Goal: Entertainment & Leisure: Consume media (video, audio)

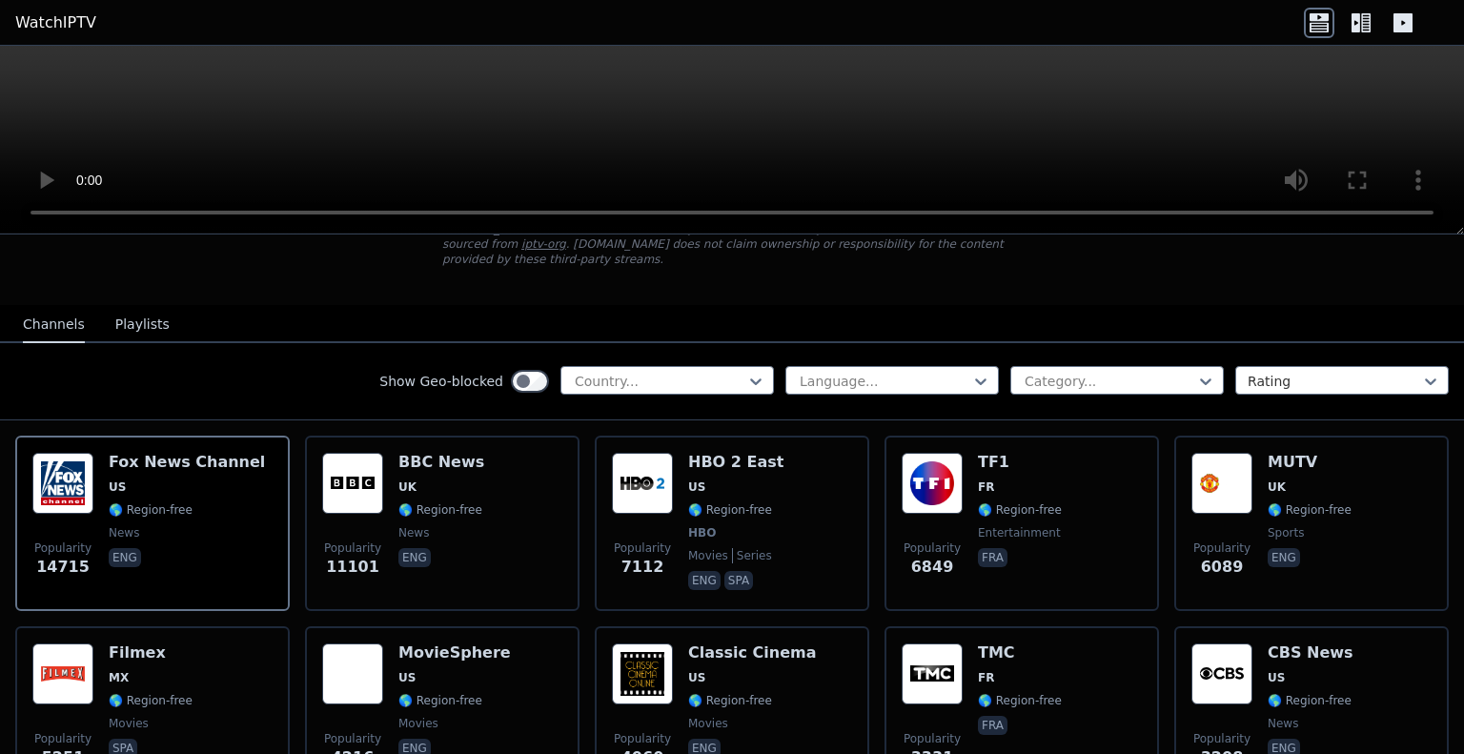
scroll to position [137, 0]
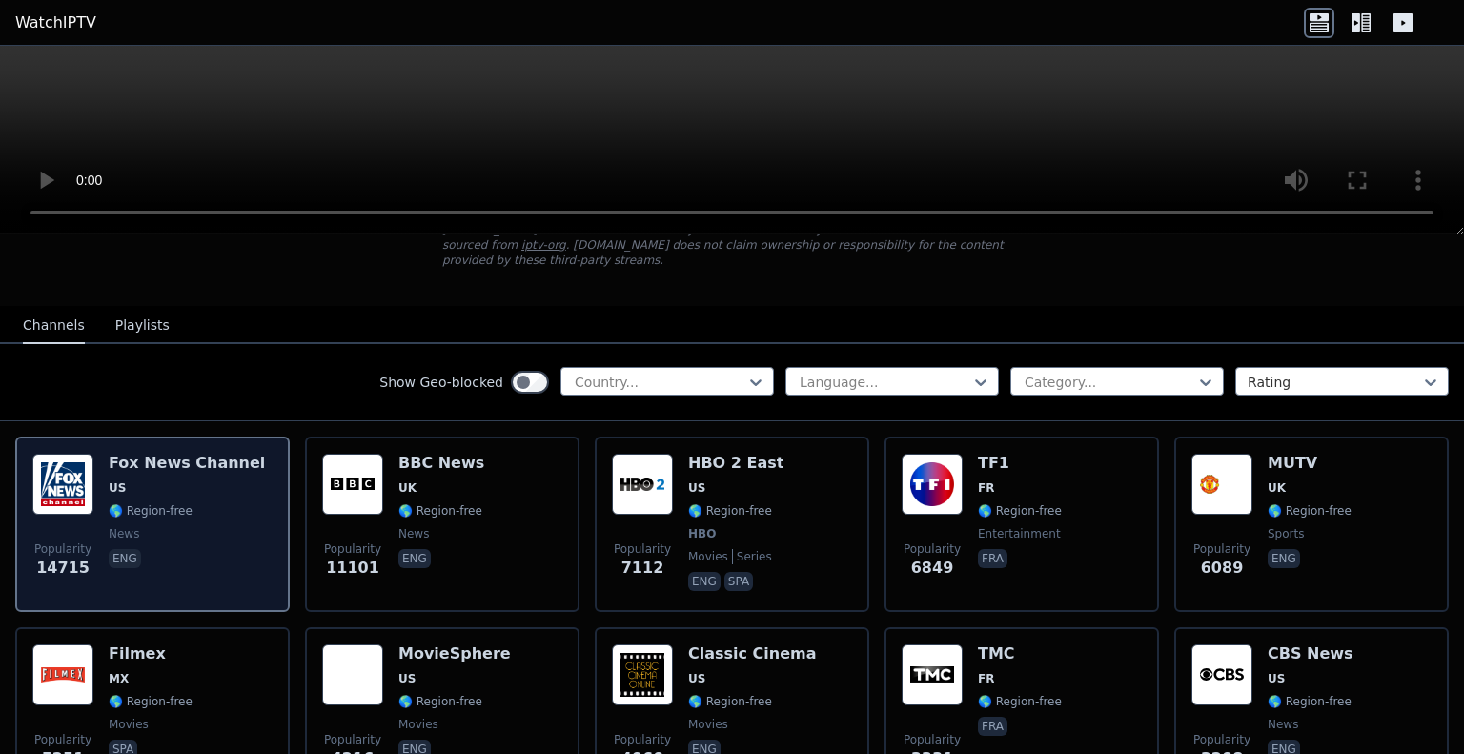
click at [173, 503] on span "🌎 Region-free" at bounding box center [151, 510] width 84 height 15
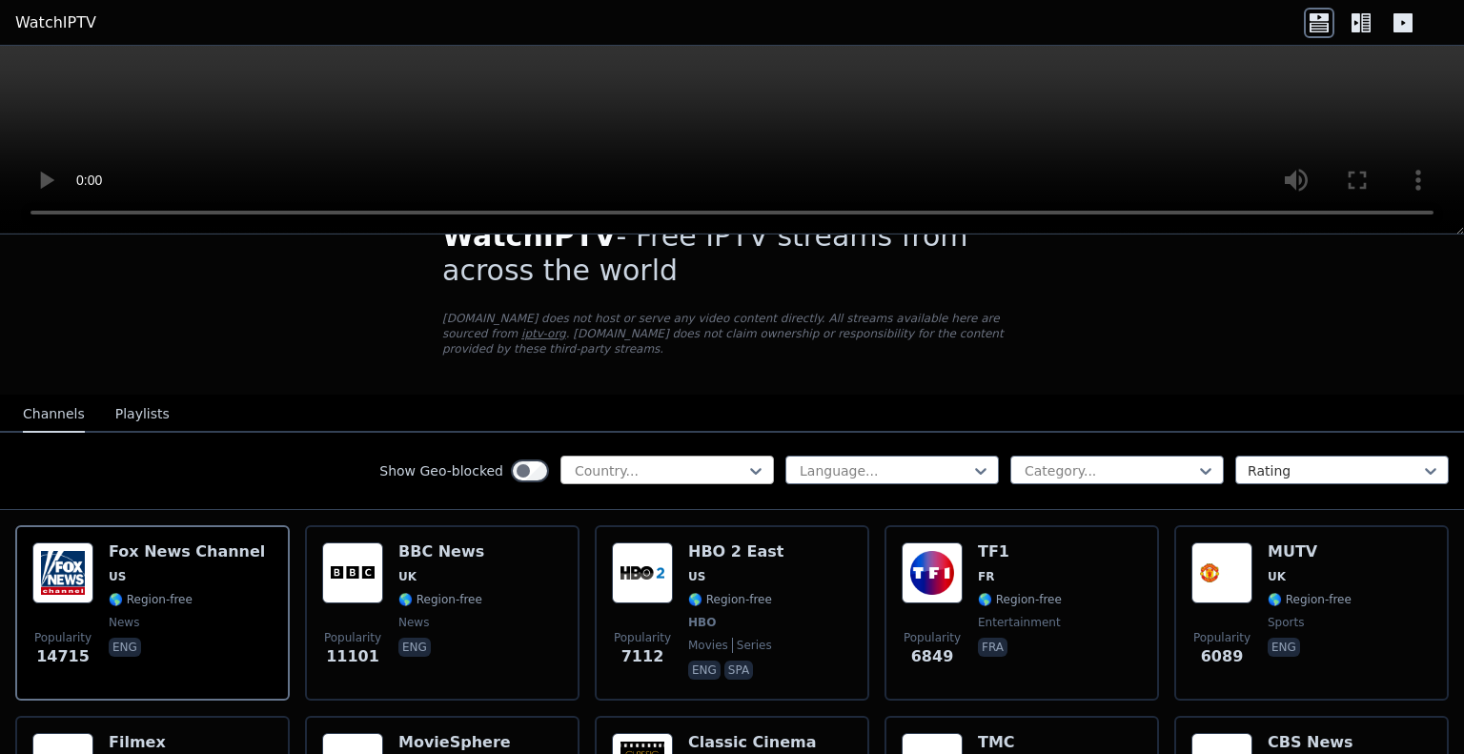
scroll to position [0, 0]
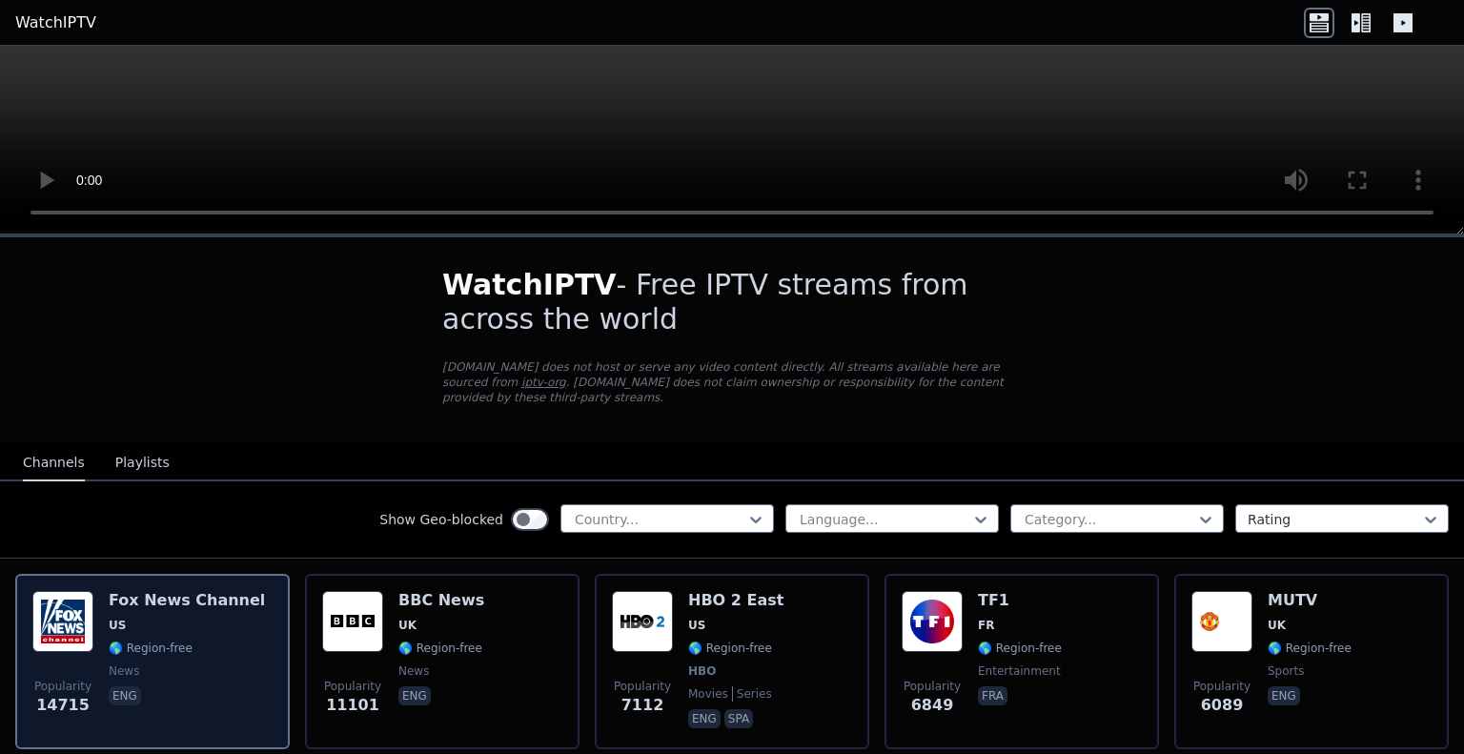
click at [163, 663] on span "news" at bounding box center [187, 670] width 156 height 15
click at [177, 591] on h6 "Fox News Channel" at bounding box center [187, 600] width 156 height 19
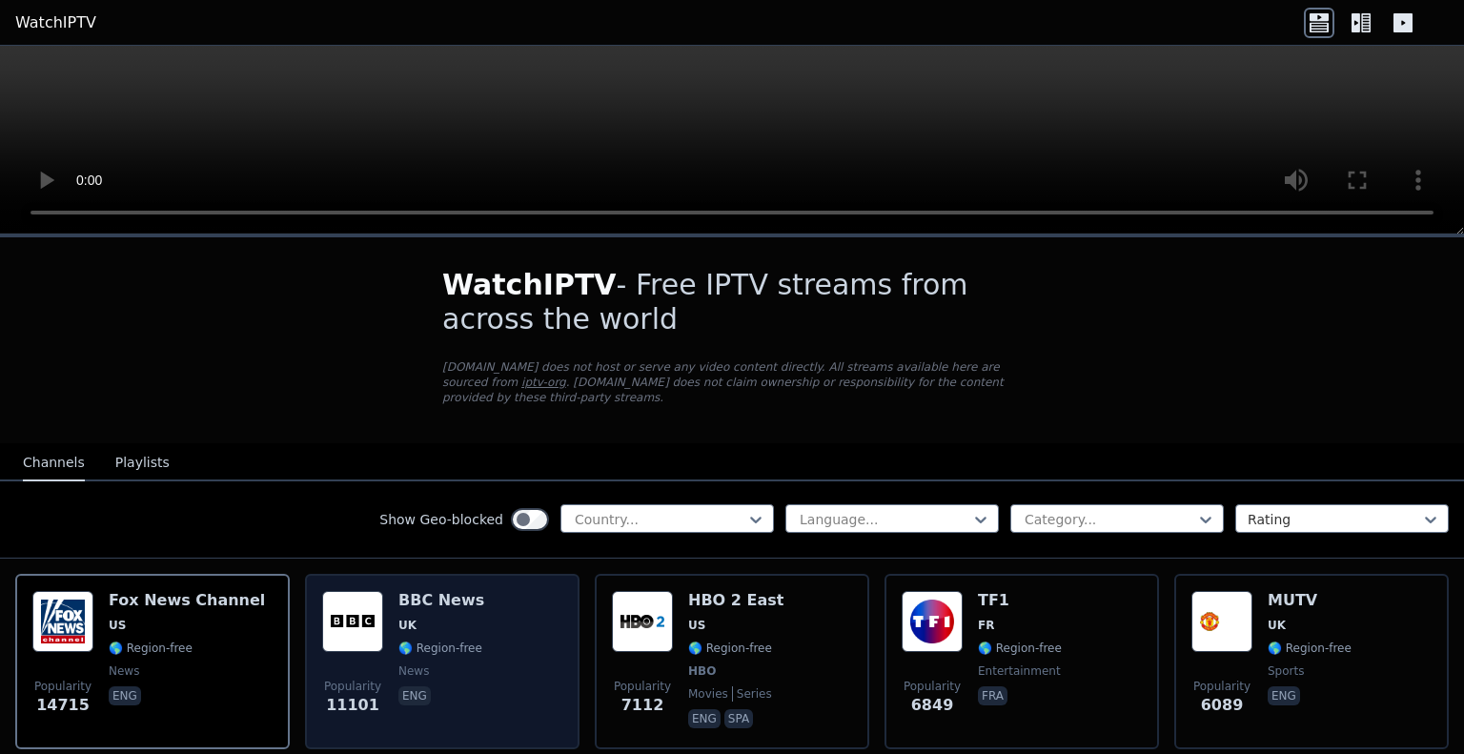
click at [419, 618] on span "UK" at bounding box center [441, 625] width 86 height 15
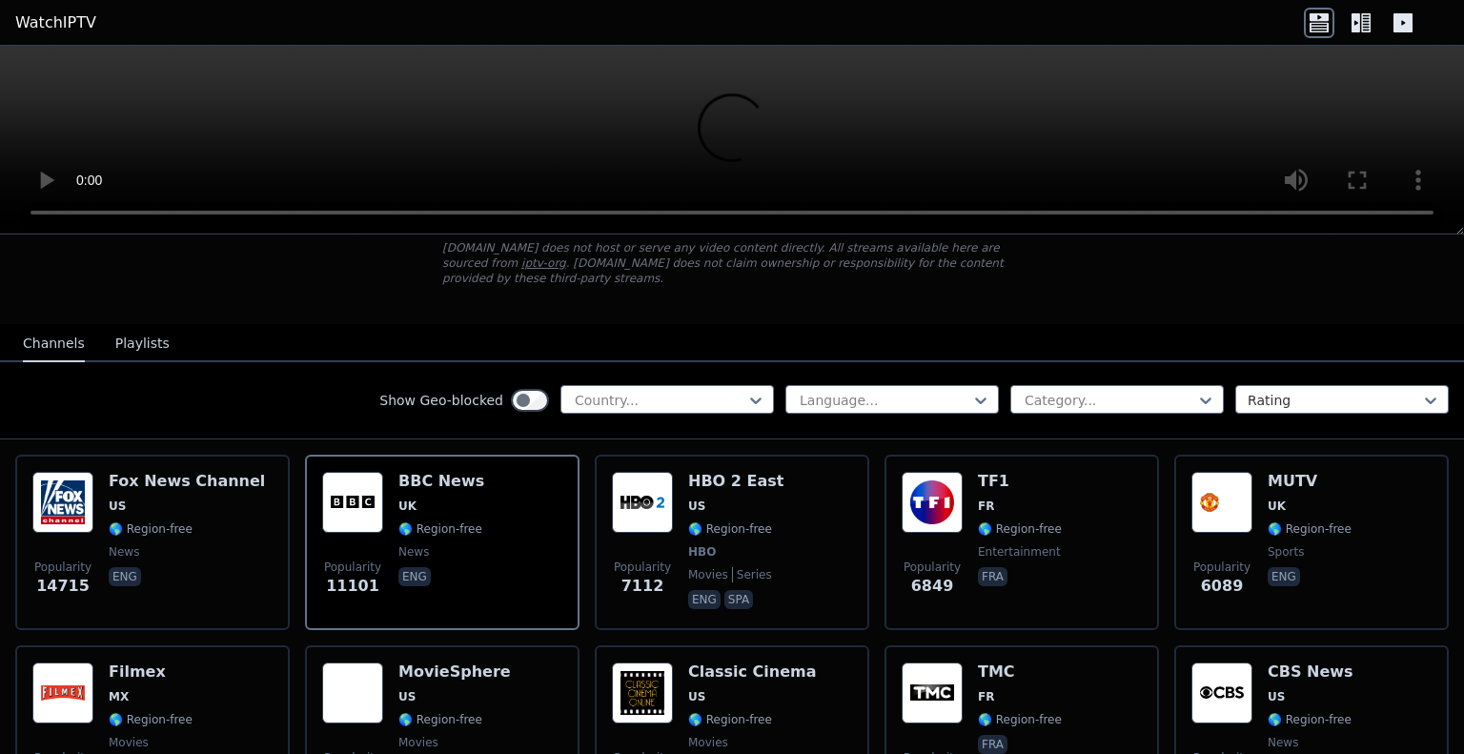
scroll to position [106, 0]
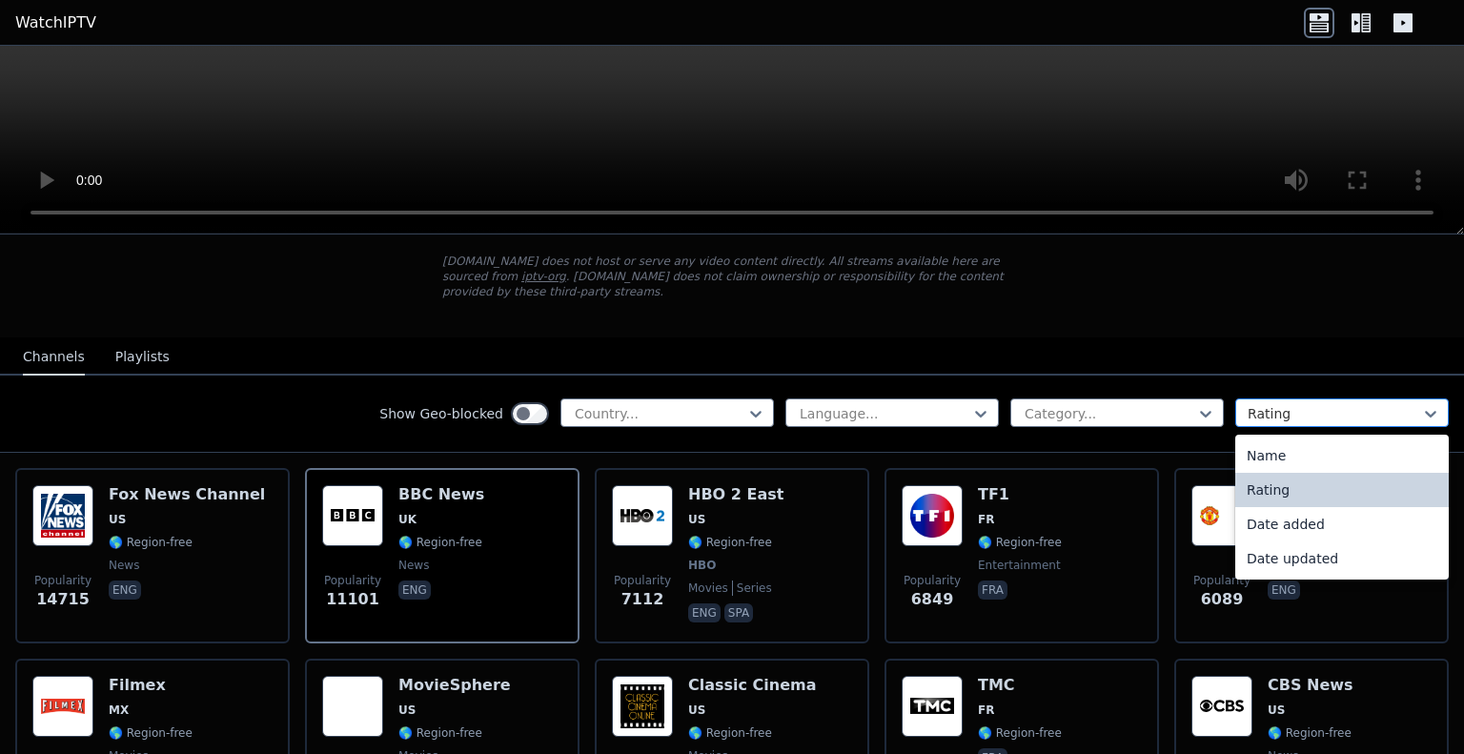
click at [1346, 404] on div at bounding box center [1334, 413] width 173 height 19
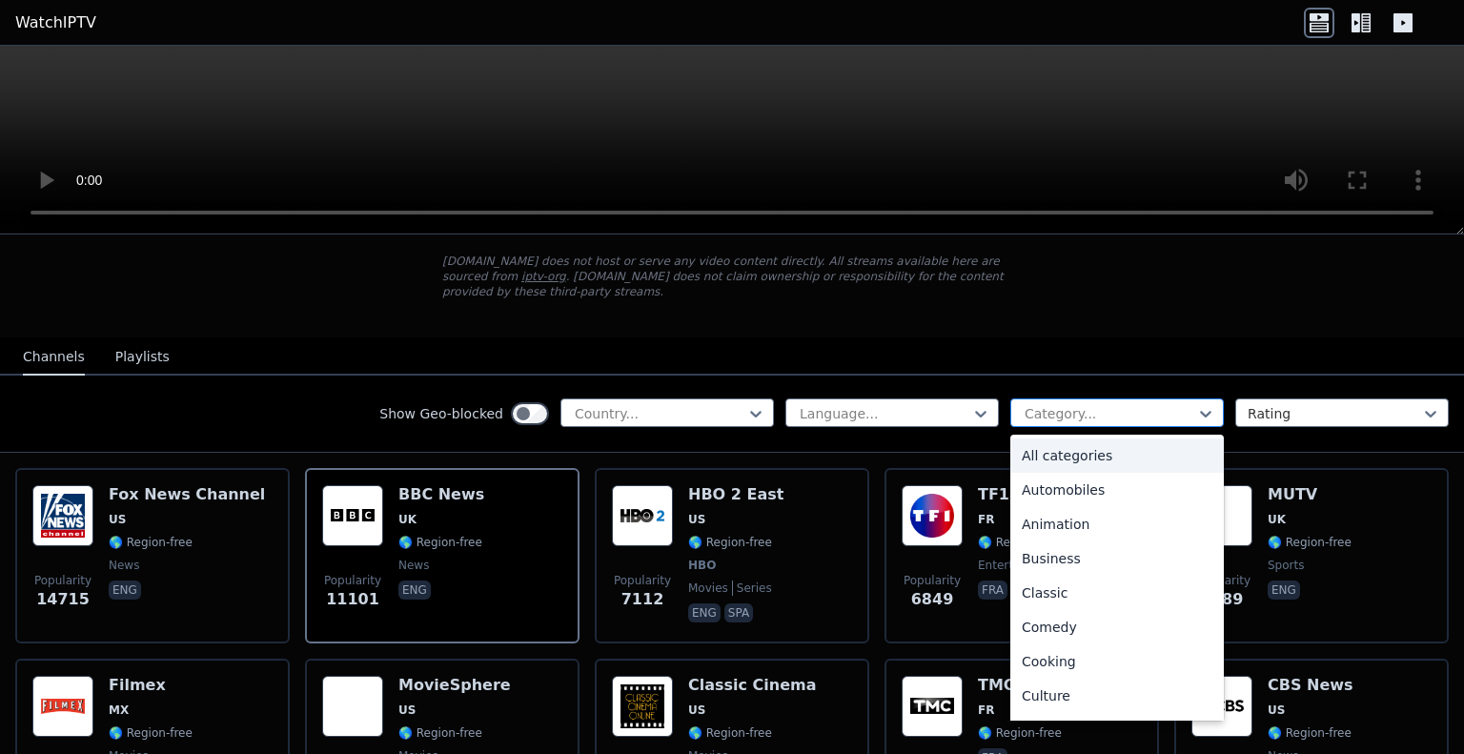
click at [1133, 404] on div at bounding box center [1109, 413] width 173 height 19
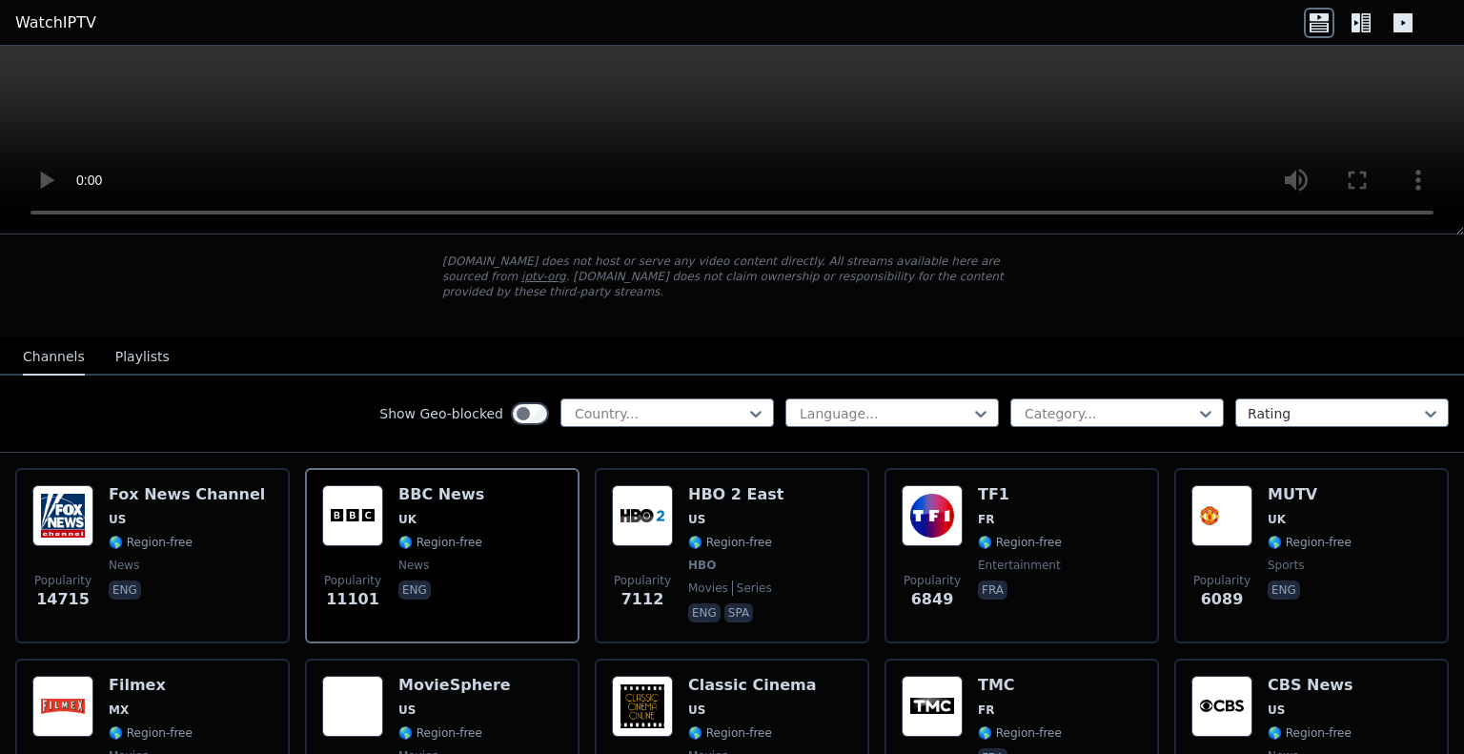
click at [152, 341] on button "Playlists" at bounding box center [142, 357] width 54 height 36
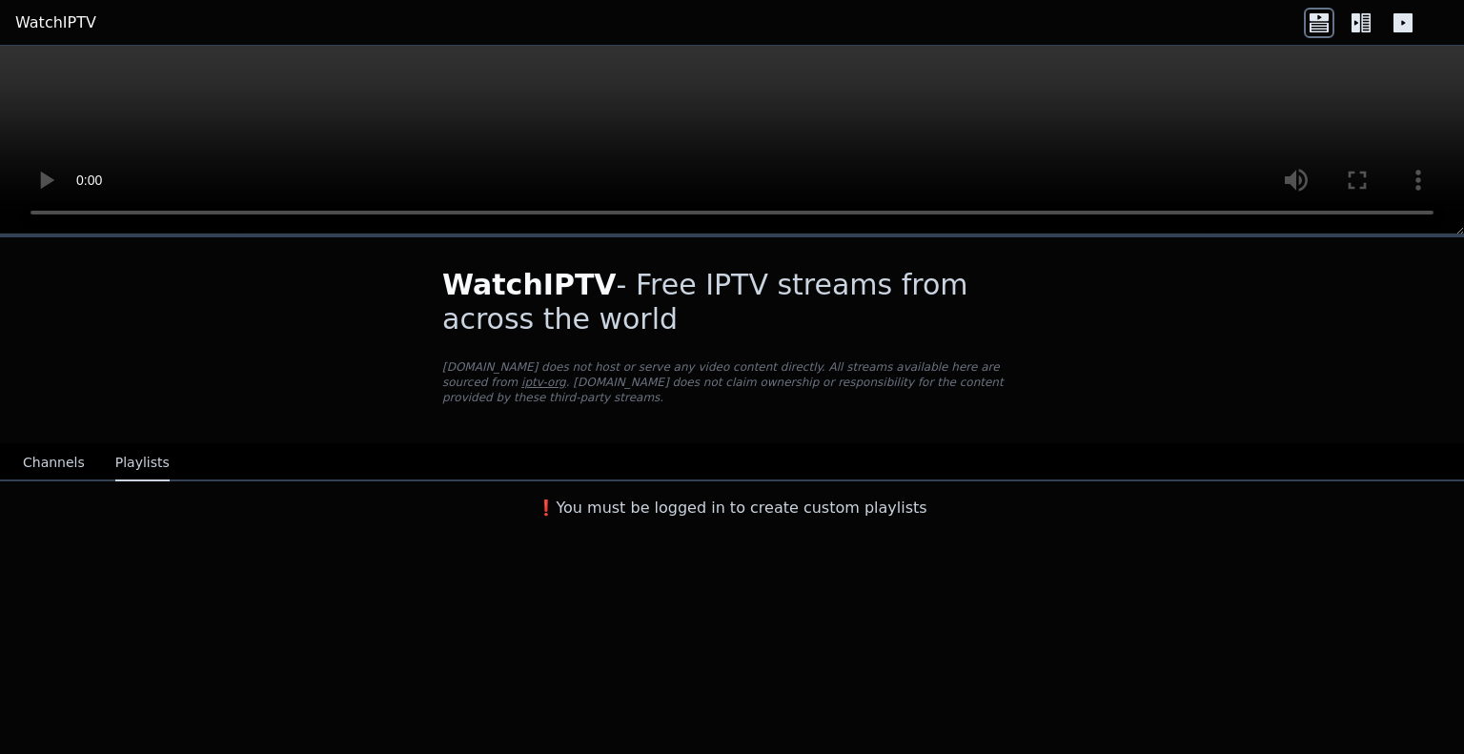
scroll to position [0, 0]
click at [78, 448] on div "Channels Playlists" at bounding box center [96, 463] width 177 height 36
click at [38, 451] on button "Channels" at bounding box center [54, 463] width 62 height 36
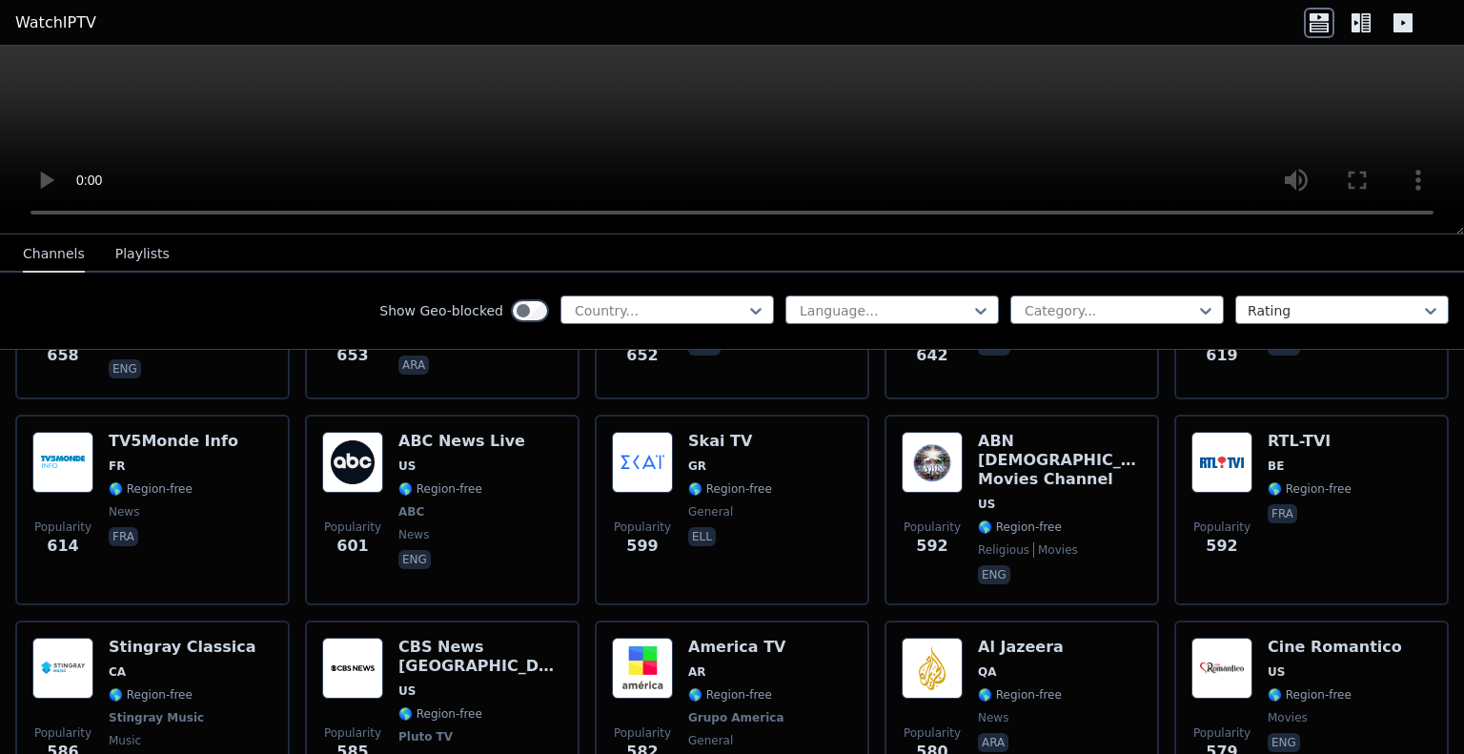
scroll to position [4695, 0]
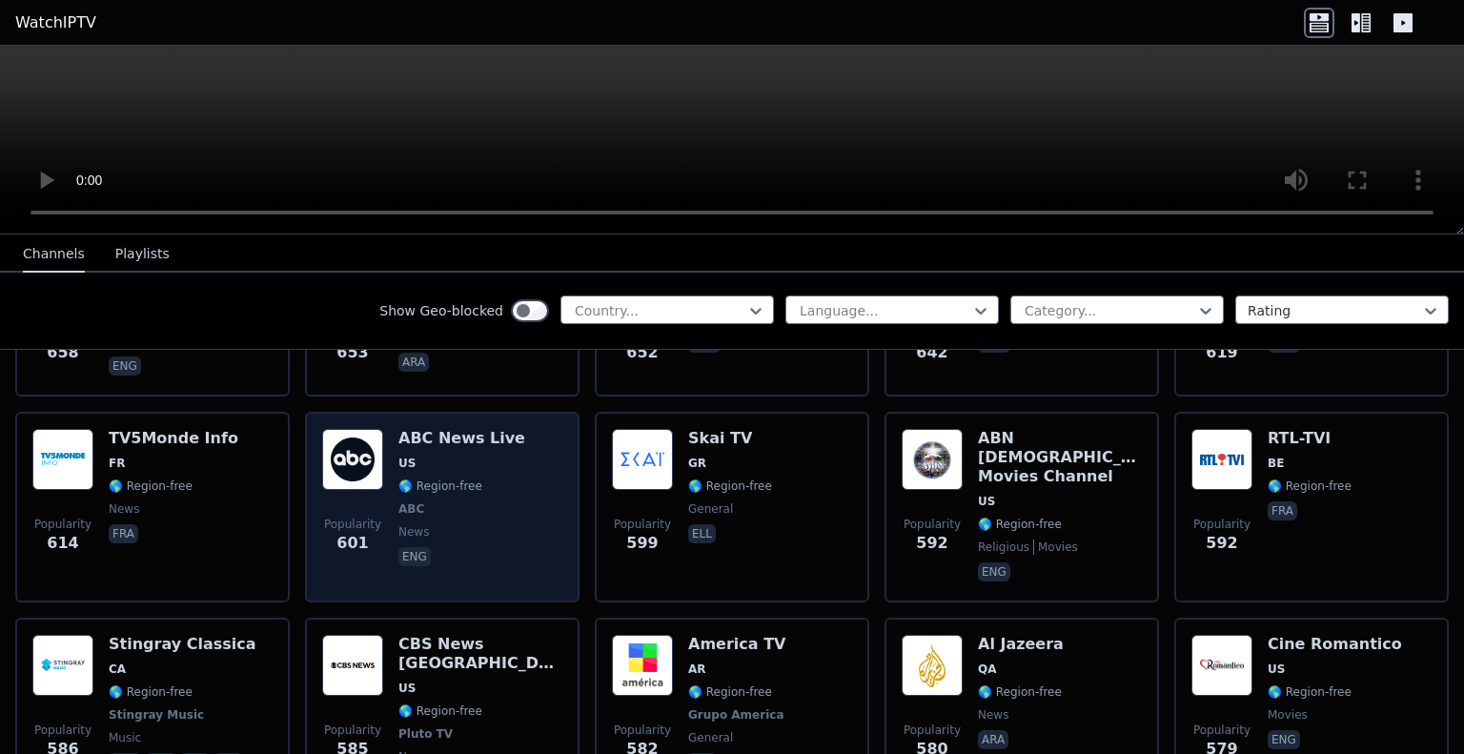
click at [514, 429] on div "Popularity 601 ABC News Live US 🌎 Region-free ABC news eng" at bounding box center [442, 507] width 240 height 156
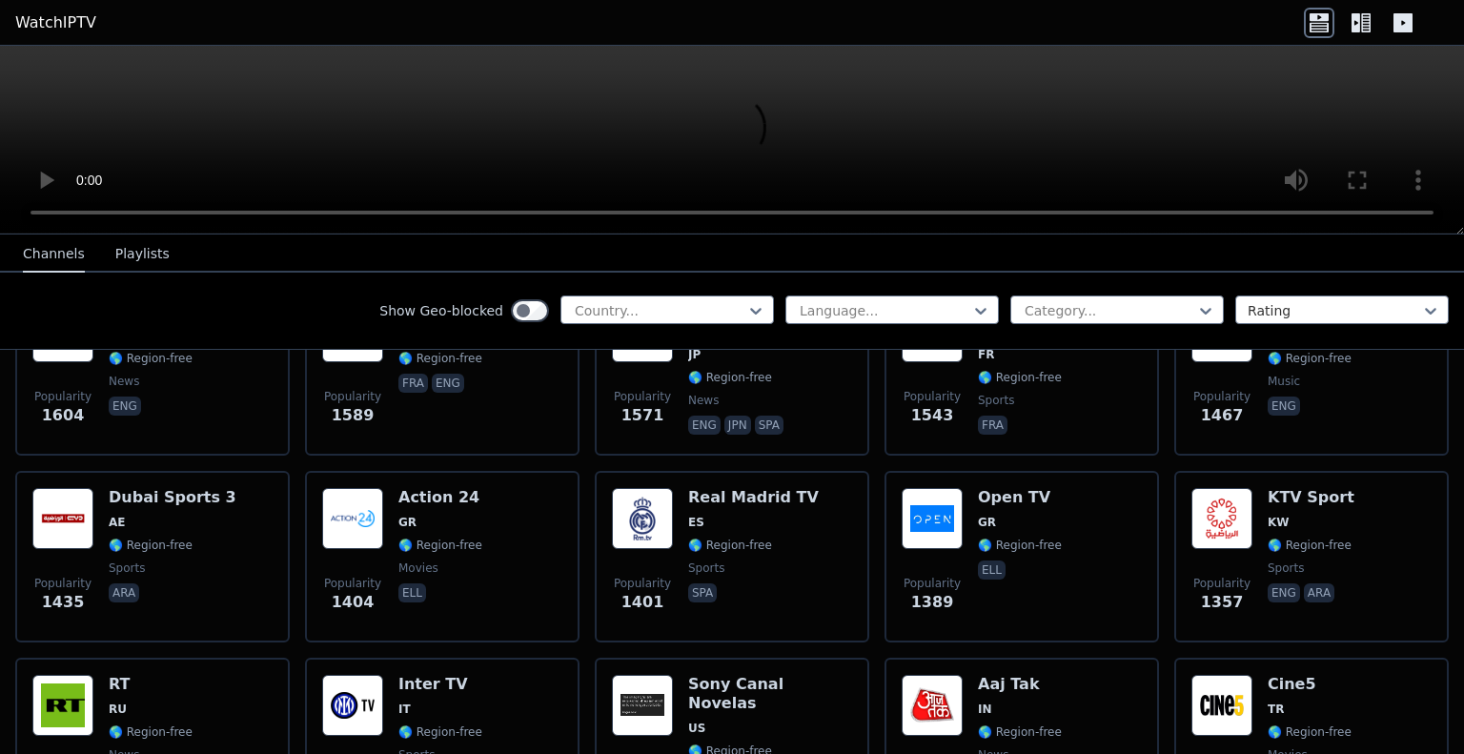
scroll to position [1375, 0]
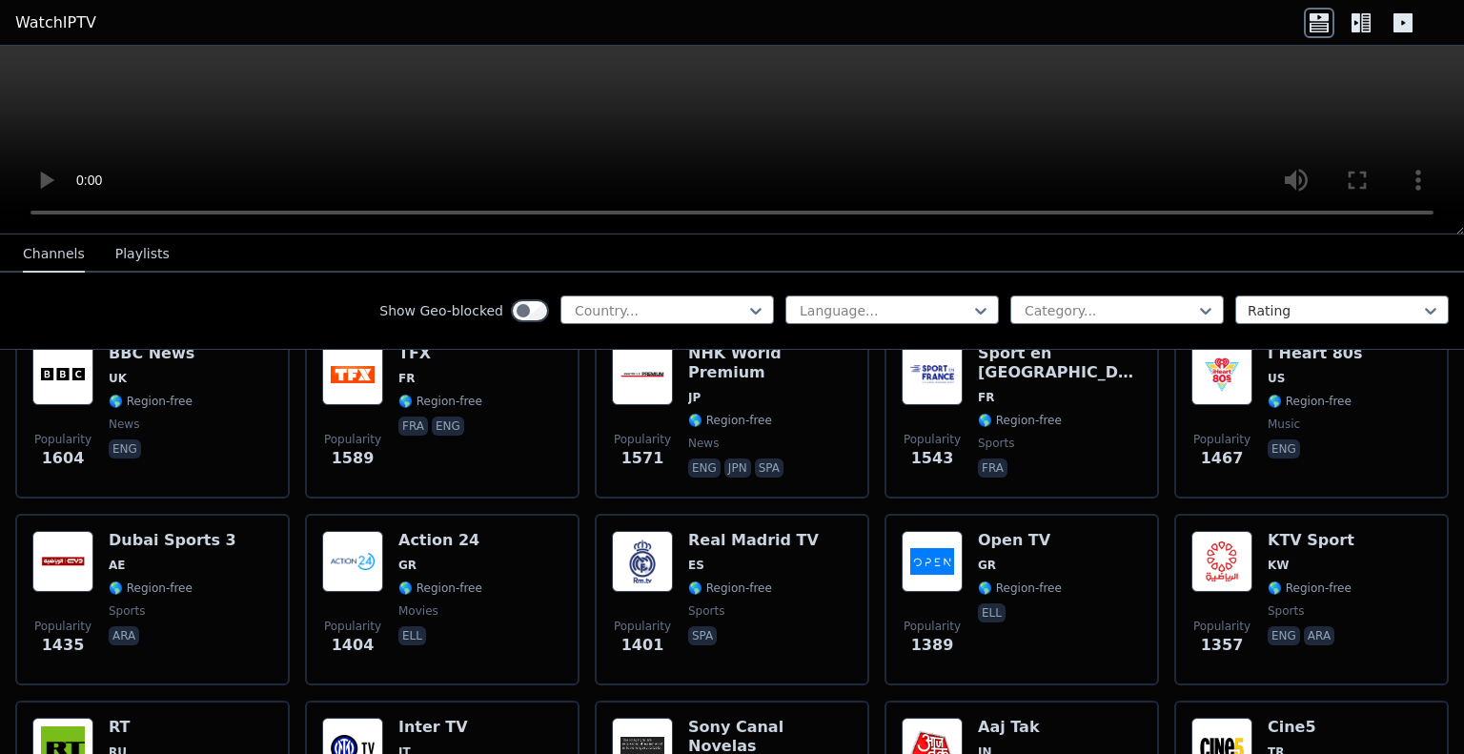
click at [1409, 22] on icon at bounding box center [1402, 22] width 19 height 19
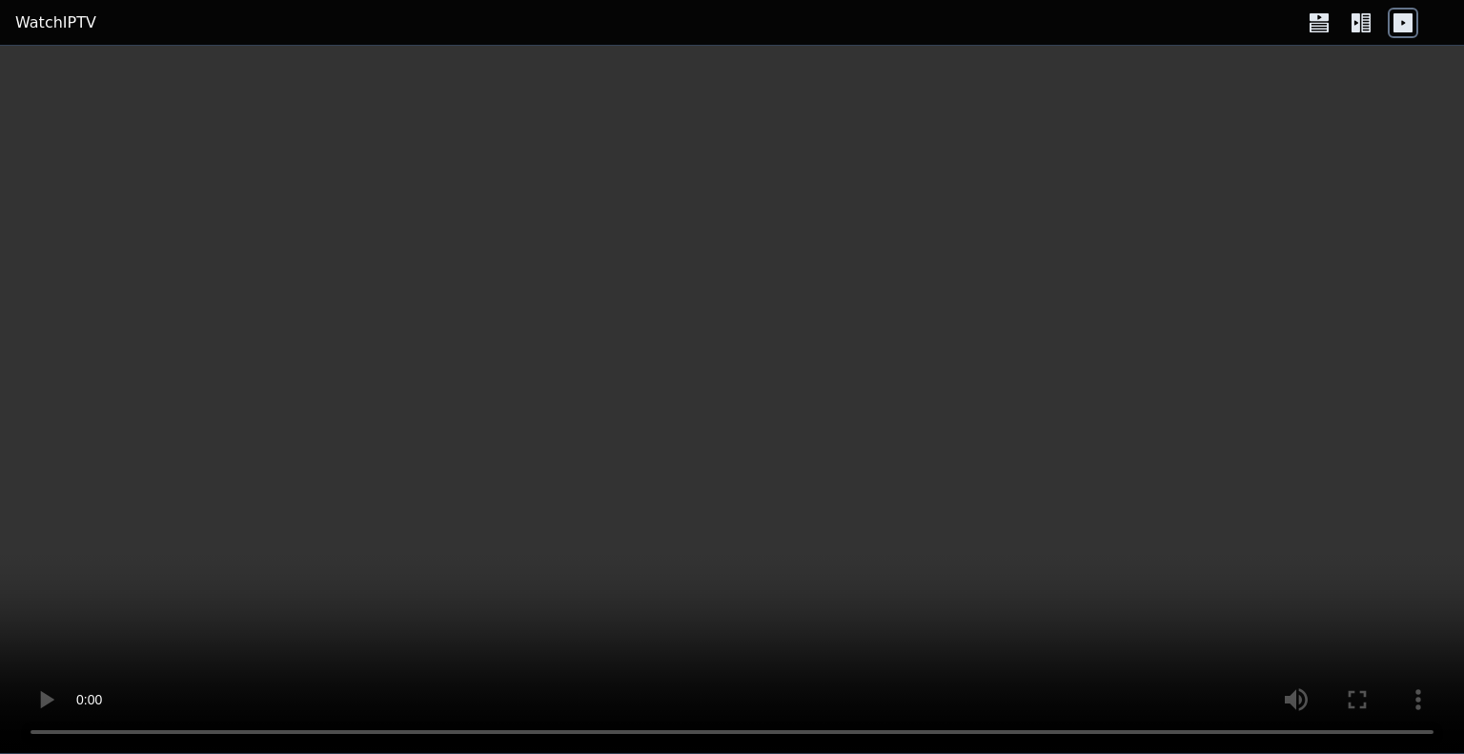
drag, startPoint x: 1338, startPoint y: 24, endPoint x: 1359, endPoint y: 25, distance: 21.0
click at [1359, 25] on div at bounding box center [1361, 23] width 114 height 30
click at [1359, 25] on icon at bounding box center [1355, 22] width 9 height 19
